Goal: Check status: Check status

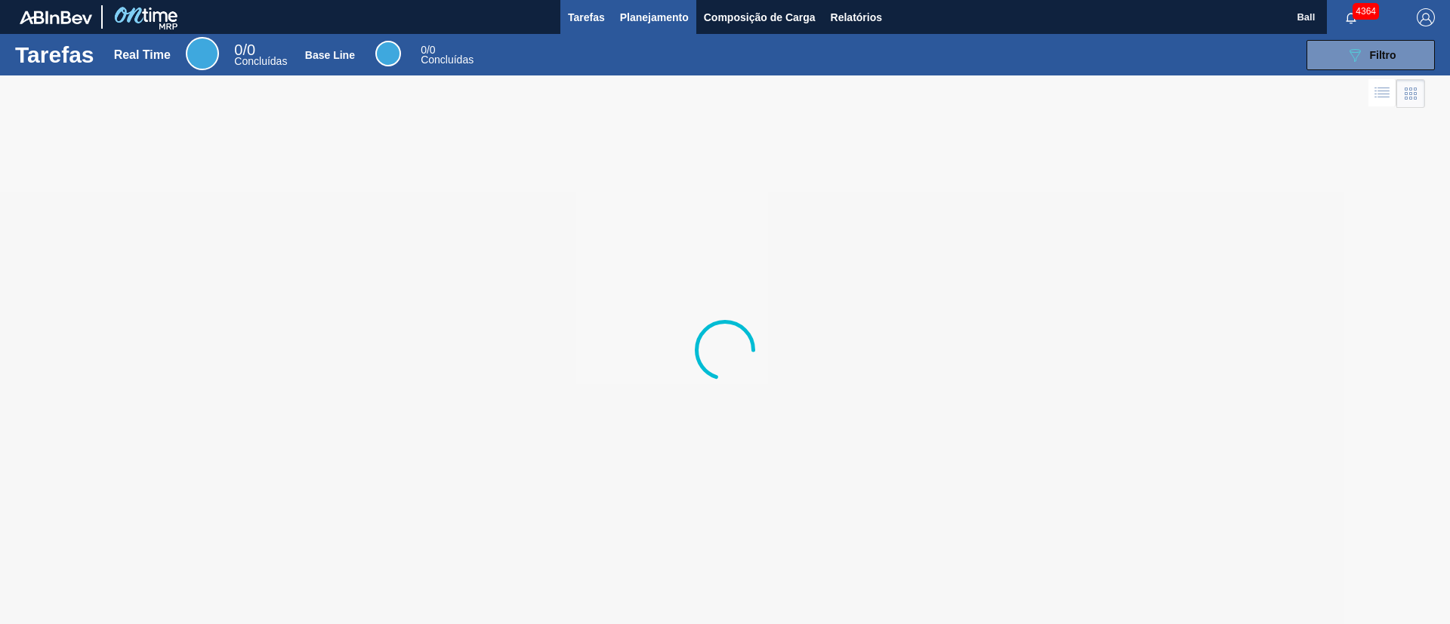
click at [679, 18] on span "Planejamento" at bounding box center [654, 17] width 69 height 18
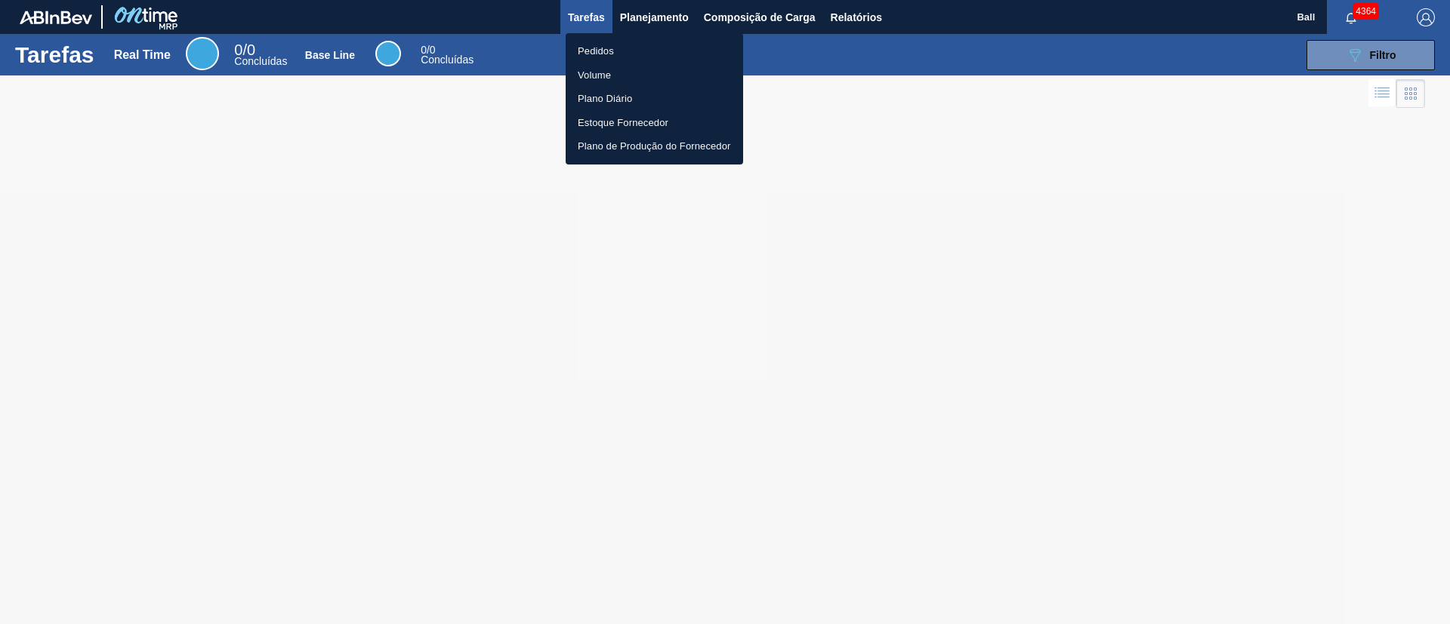
click at [618, 40] on li "Pedidos" at bounding box center [654, 51] width 177 height 24
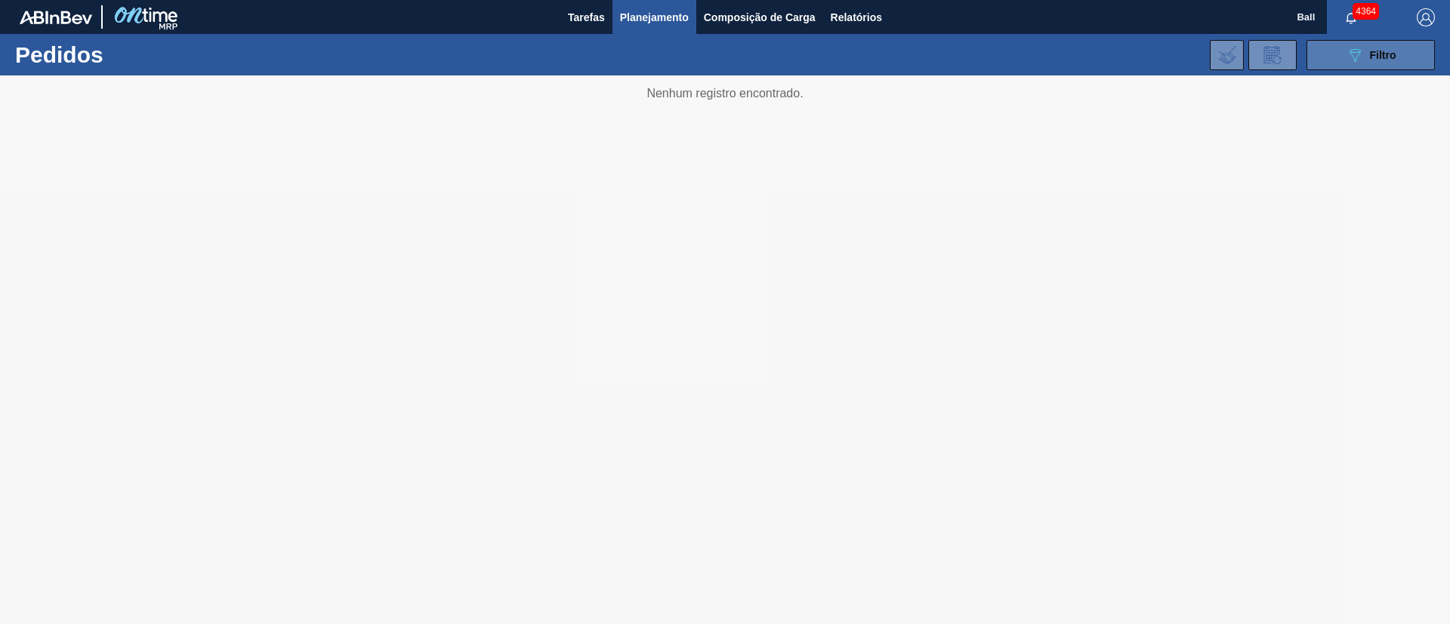
click at [1370, 54] on span "Filtro" at bounding box center [1383, 55] width 26 height 12
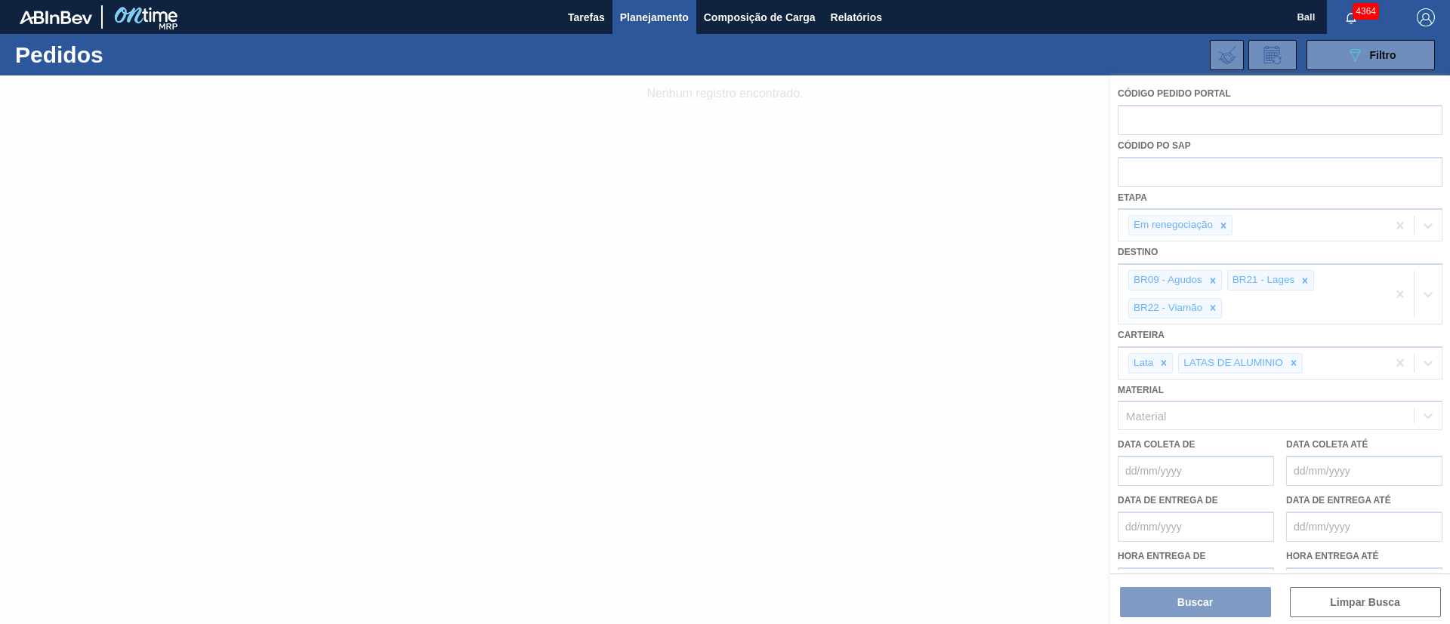
click at [951, 192] on div at bounding box center [725, 350] width 1450 height 549
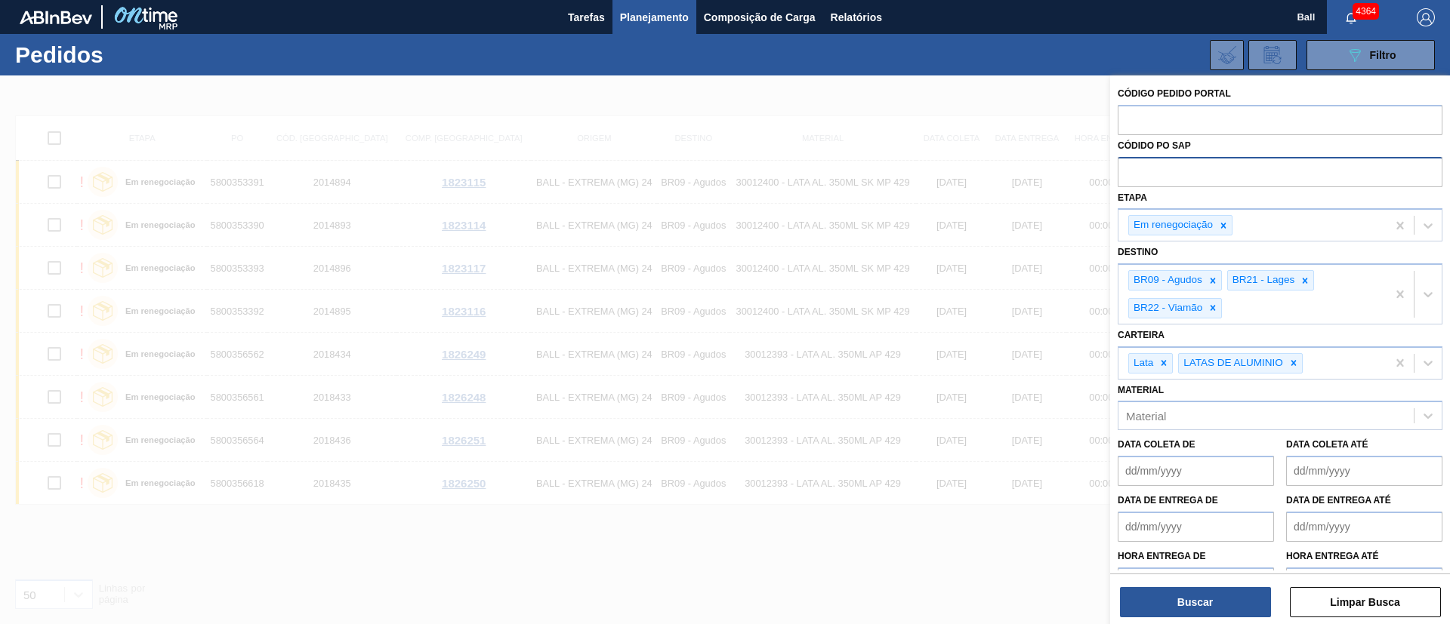
click at [1232, 175] on input "text" at bounding box center [1280, 171] width 325 height 29
paste input "5800352128"
click at [1225, 223] on icon at bounding box center [1223, 225] width 5 height 5
type input "5800352128"
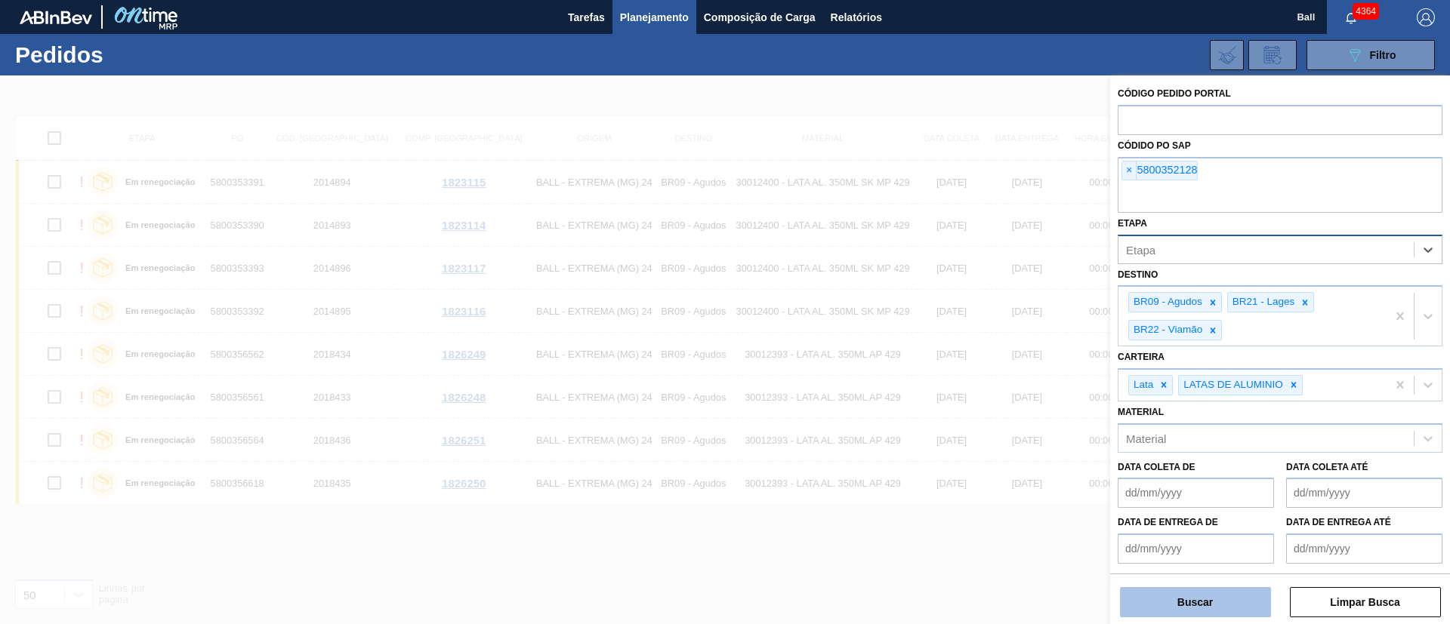
click at [1212, 600] on button "Buscar" at bounding box center [1195, 602] width 151 height 30
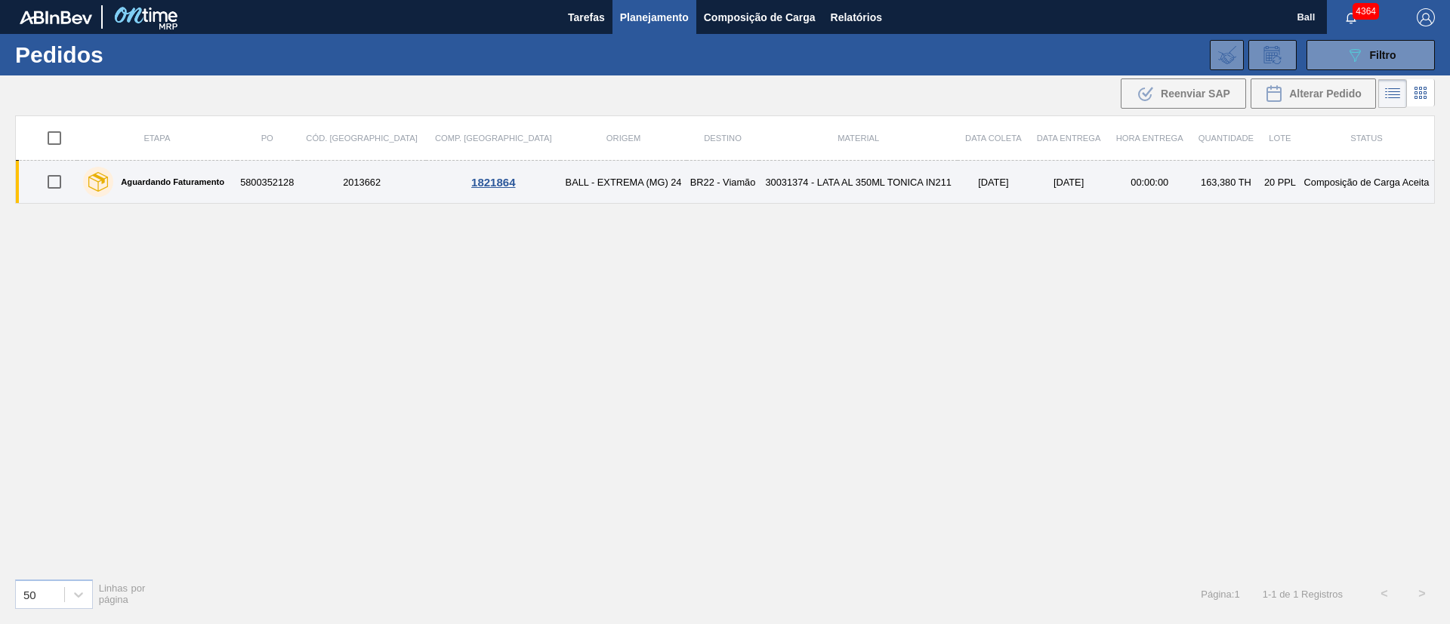
click at [298, 183] on td "5800352128" at bounding box center [267, 182] width 60 height 43
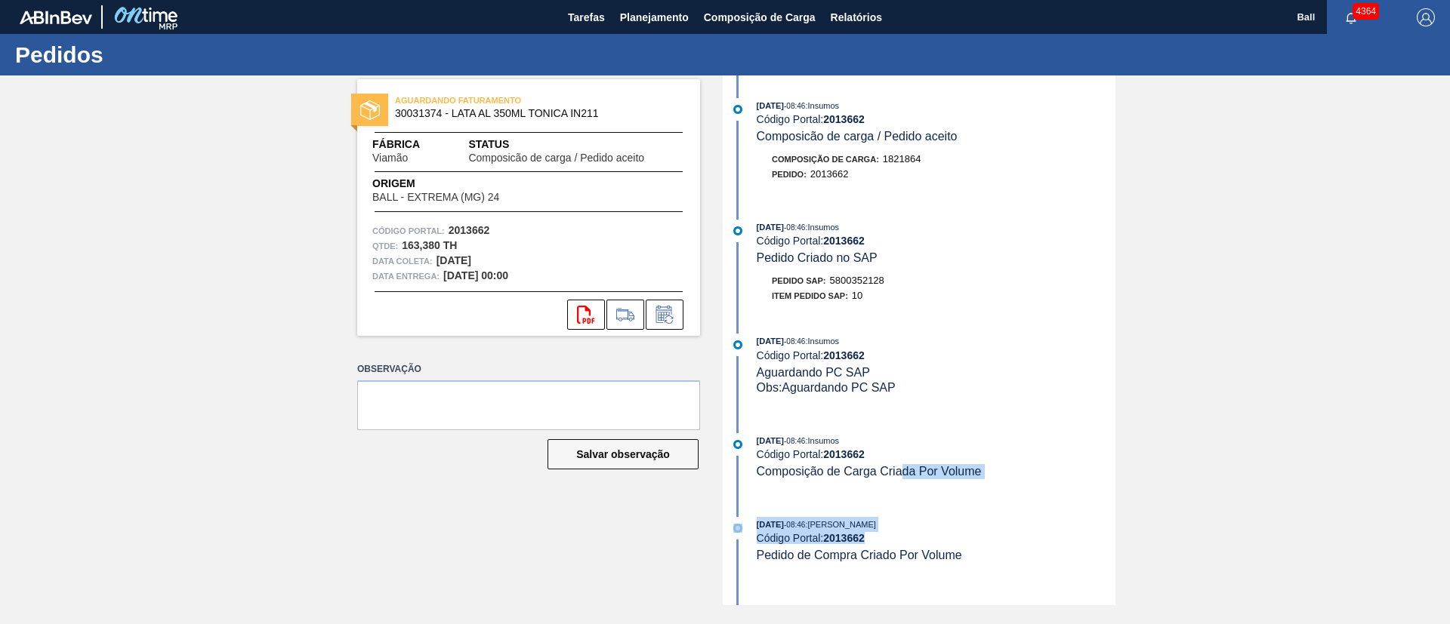
drag, startPoint x: 951, startPoint y: 553, endPoint x: 915, endPoint y: 483, distance: 78.4
click at [911, 483] on div "[DATE] 08:46 : Insumos Código Portal: 2013662 Composicão de carga / Pedido acei…" at bounding box center [920, 341] width 389 height 530
click at [962, 505] on div "[DATE] 08:46 : Insumos Código Portal: 2013662 Composicão de carga / Pedido acei…" at bounding box center [920, 341] width 389 height 530
click at [870, 526] on span ": [PERSON_NAME]" at bounding box center [840, 524] width 71 height 9
click at [1004, 346] on div "[DATE] 08:46 : Insumos" at bounding box center [936, 341] width 359 height 15
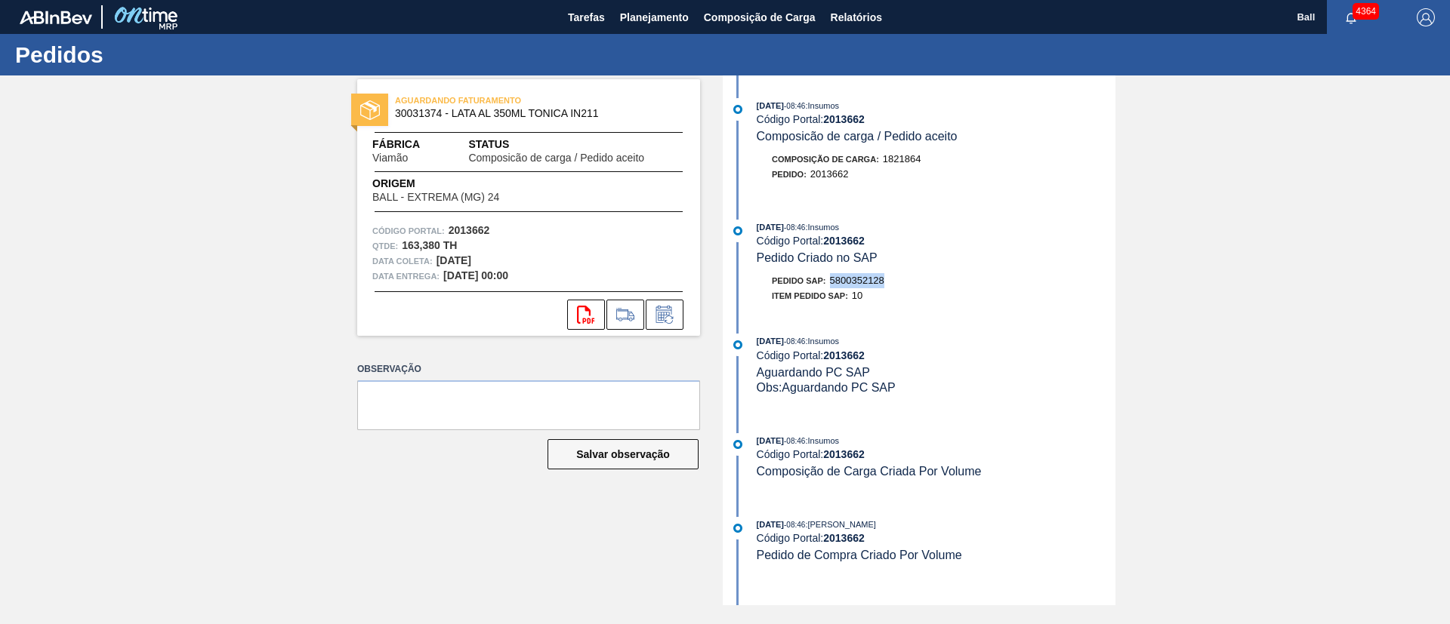
drag, startPoint x: 893, startPoint y: 279, endPoint x: 832, endPoint y: 279, distance: 60.4
click at [832, 279] on div "Pedido SAP: 5800352128" at bounding box center [936, 280] width 359 height 15
copy span "5800352128"
click at [674, 21] on span "Planejamento" at bounding box center [654, 17] width 69 height 18
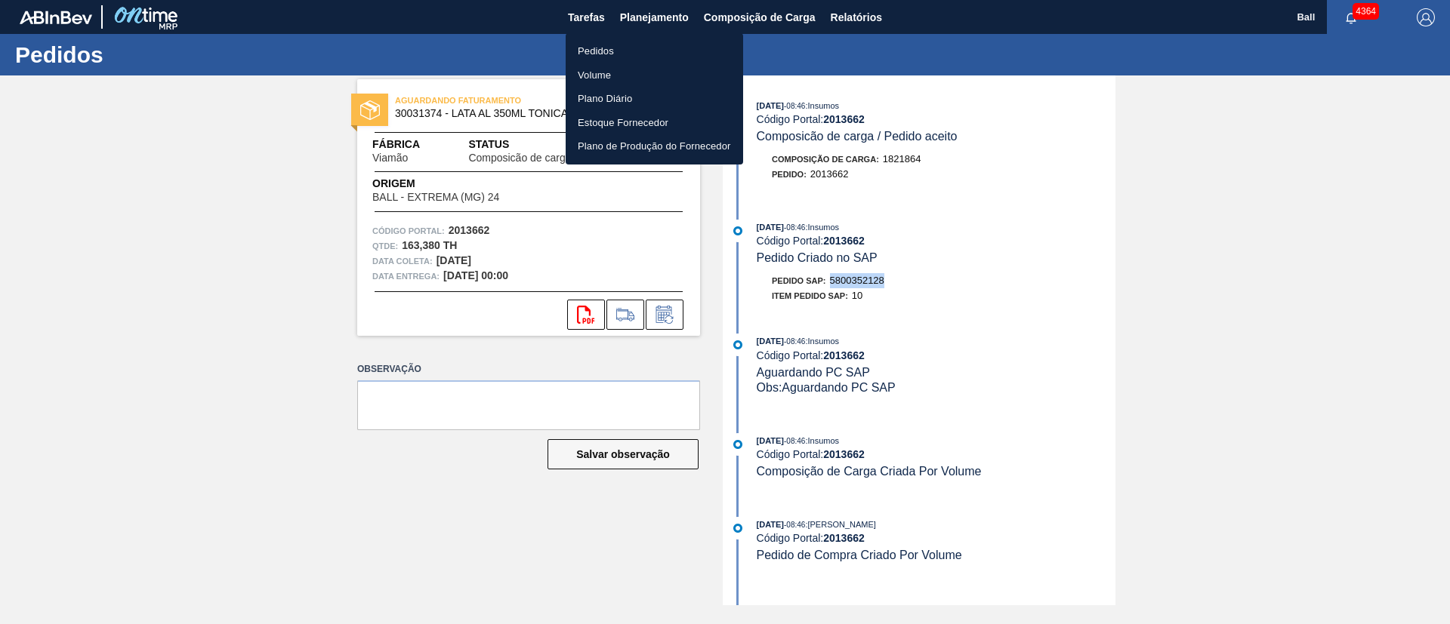
click at [616, 47] on li "Pedidos" at bounding box center [654, 51] width 177 height 24
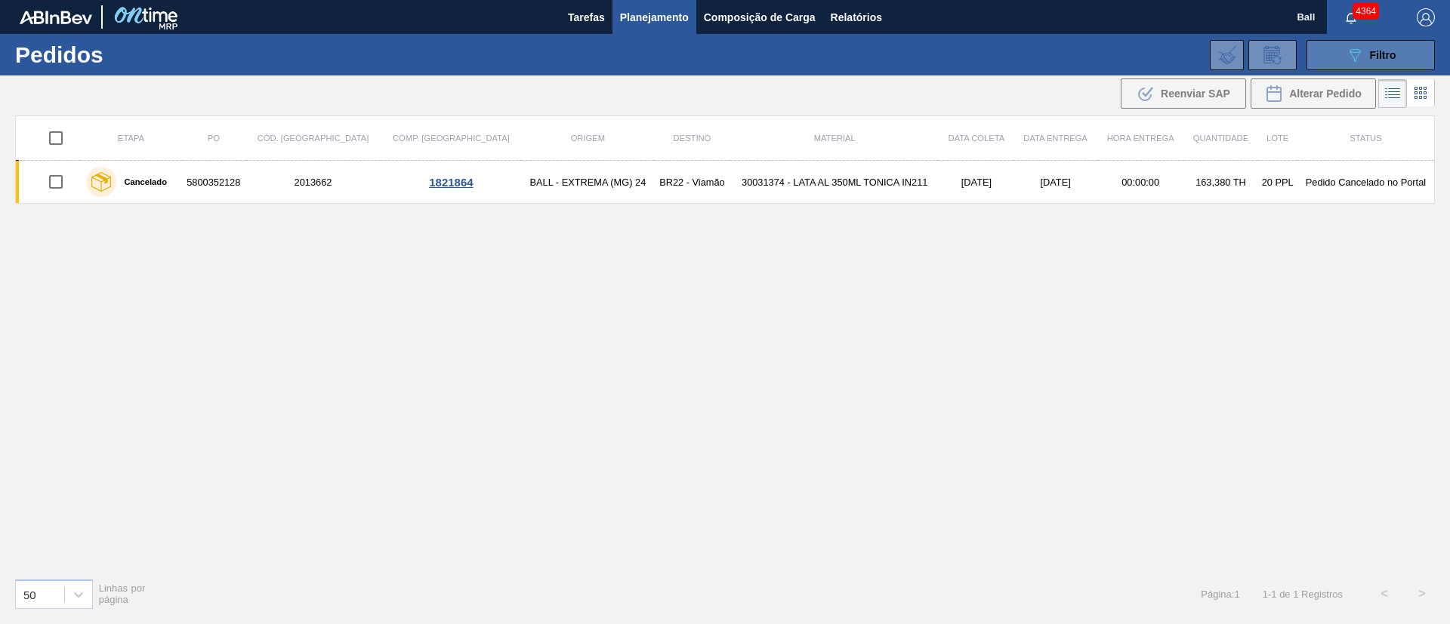
click at [1349, 48] on icon "089F7B8B-B2A5-4AFE-B5C0-19BA573D28AC" at bounding box center [1355, 55] width 18 height 18
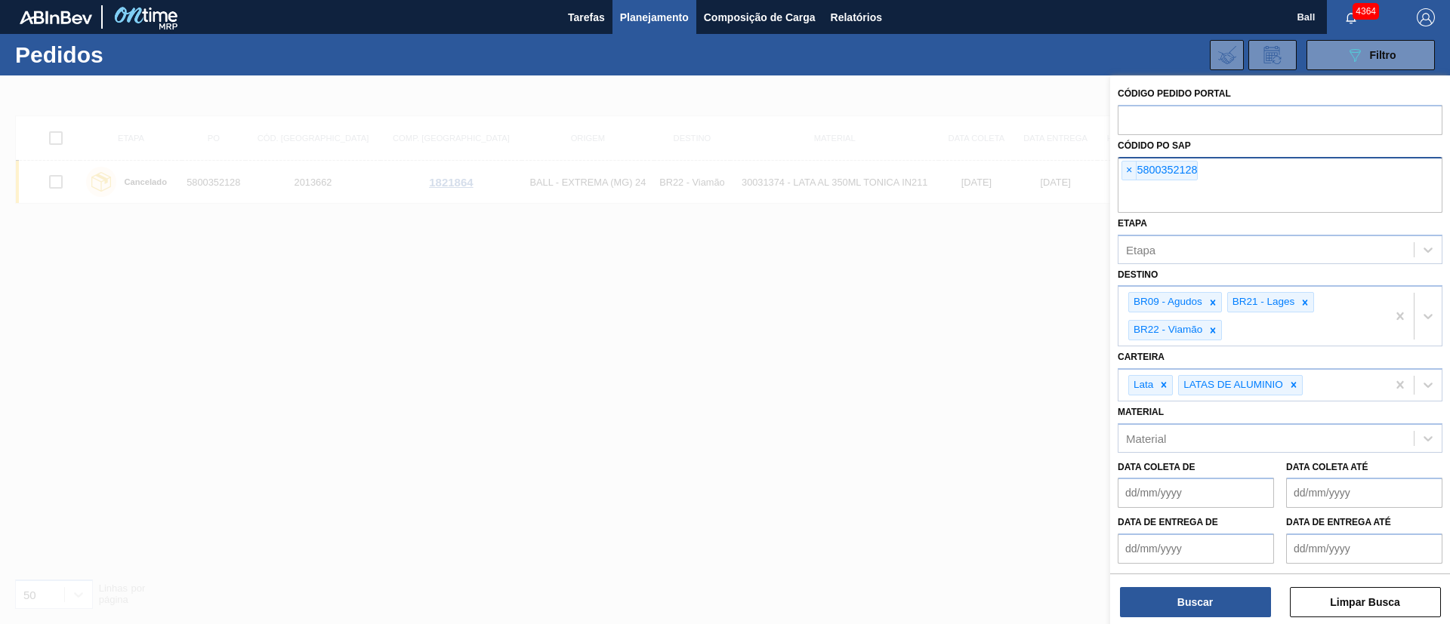
click at [1128, 170] on span "×" at bounding box center [1129, 171] width 14 height 18
paste input "5800357253"
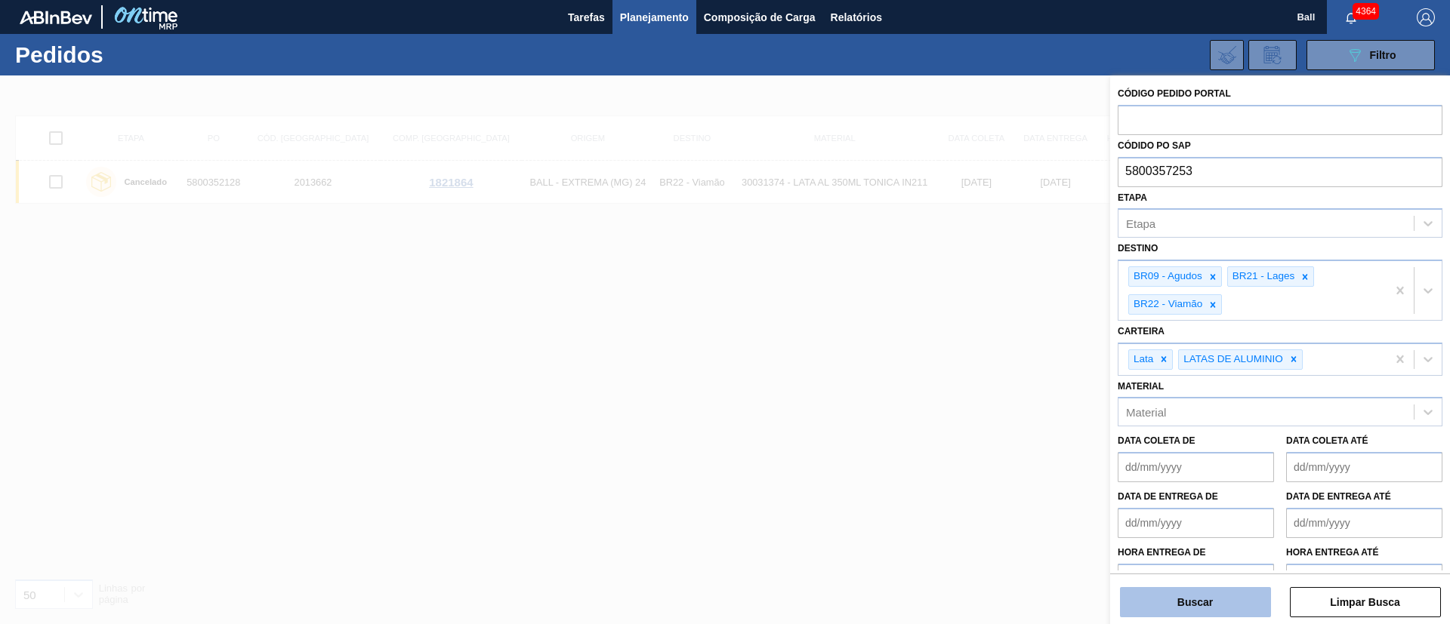
type input "5800357253"
click at [1219, 593] on button "Buscar" at bounding box center [1195, 602] width 151 height 30
